Goal: Information Seeking & Learning: Learn about a topic

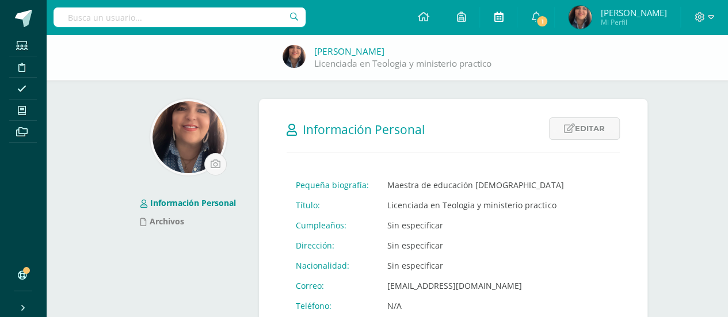
click at [503, 18] on icon at bounding box center [497, 17] width 9 height 10
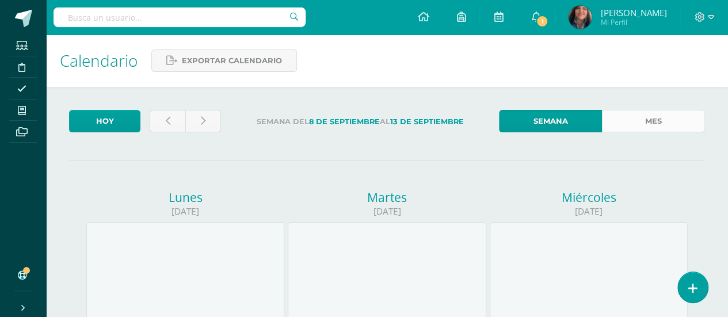
click at [646, 128] on link "Mes" at bounding box center [653, 121] width 103 height 22
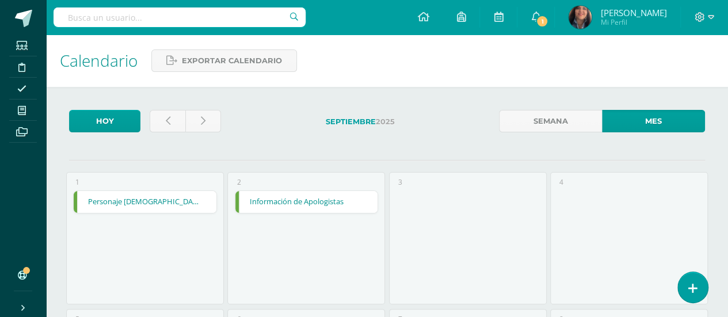
click at [359, 123] on strong "Septiembre" at bounding box center [351, 121] width 50 height 9
click at [208, 123] on link at bounding box center [203, 121] width 36 height 22
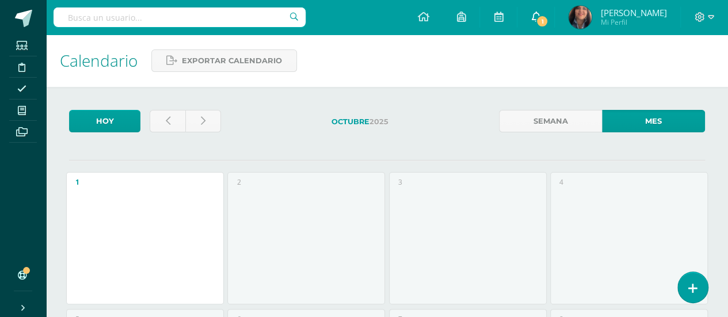
click at [540, 16] on icon at bounding box center [535, 17] width 9 height 10
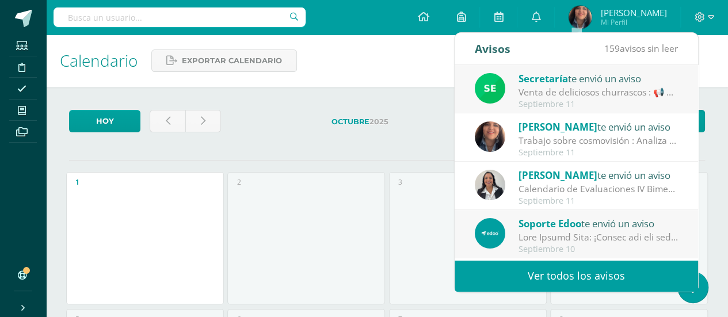
click at [590, 277] on link "Ver todos los avisos" at bounding box center [575, 276] width 243 height 32
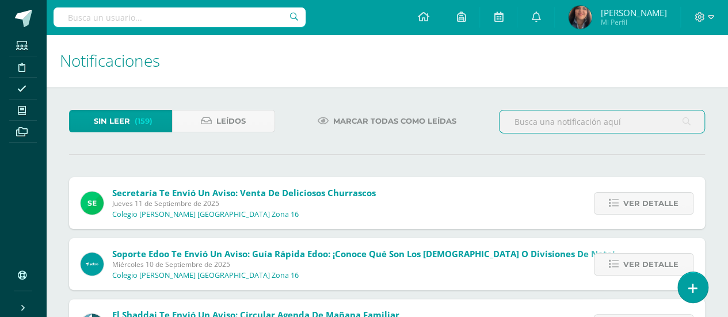
click at [561, 118] on input "text" at bounding box center [601, 121] width 205 height 22
type input "Calendario"
click at [588, 114] on input "Calendario" at bounding box center [601, 121] width 205 height 22
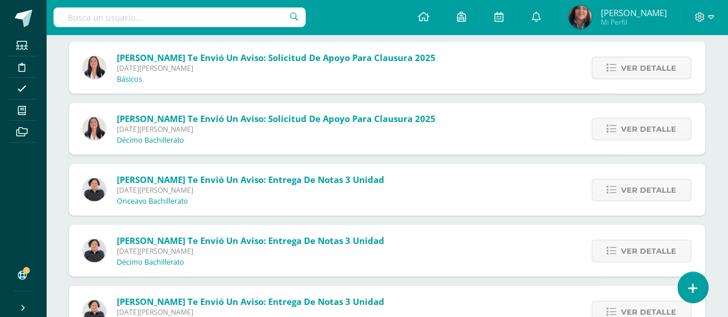
scroll to position [1265, 0]
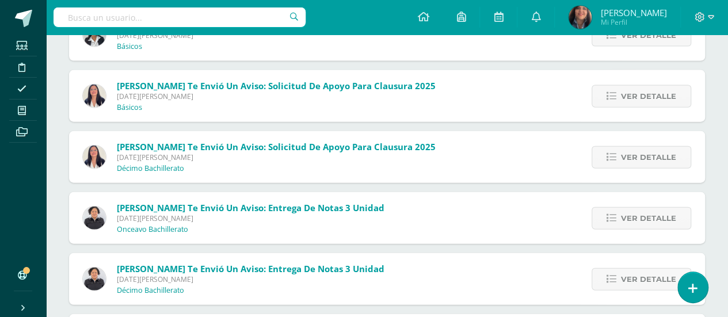
click at [216, 156] on span "[DATE][PERSON_NAME]" at bounding box center [276, 157] width 319 height 10
click at [629, 159] on span "Ver detalle" at bounding box center [648, 157] width 55 height 21
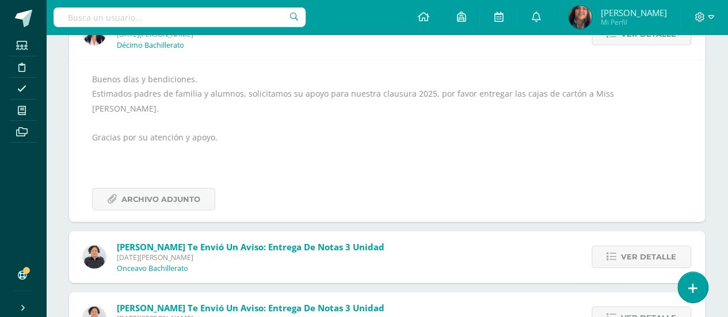
scroll to position [1380, 0]
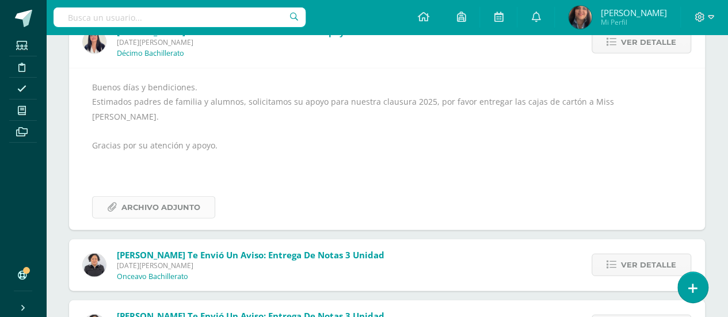
click at [183, 197] on span "Archivo Adjunto" at bounding box center [160, 207] width 79 height 21
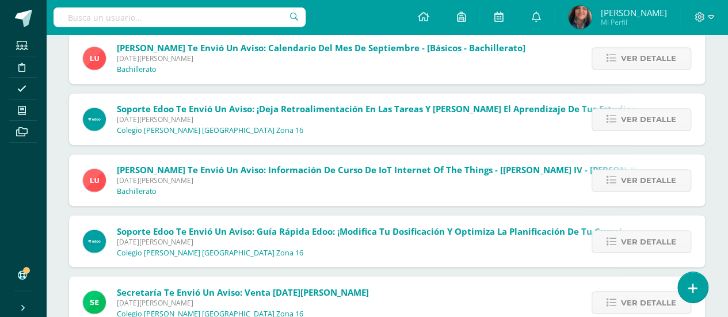
scroll to position [805, 0]
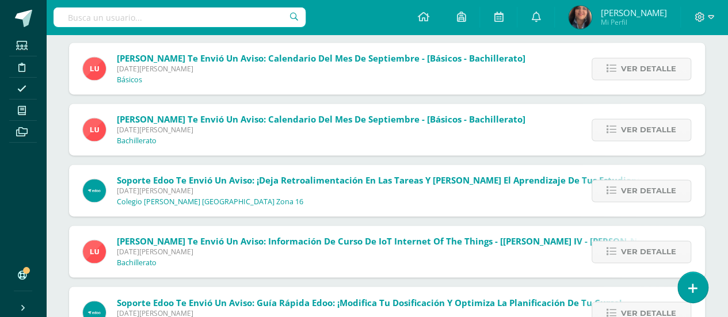
click at [375, 136] on span "Luis Morales te envió un aviso: Calendario del mes de septiembre - [Básicos - B…" at bounding box center [321, 129] width 408 height 32
click at [672, 136] on span "Ver detalle" at bounding box center [648, 129] width 55 height 21
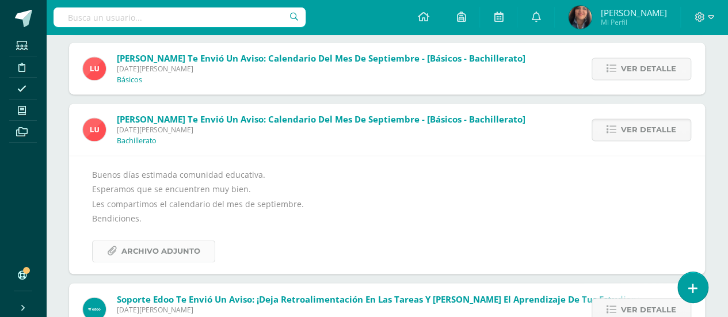
click at [179, 253] on span "Archivo Adjunto" at bounding box center [160, 250] width 79 height 21
